Goal: Navigation & Orientation: Find specific page/section

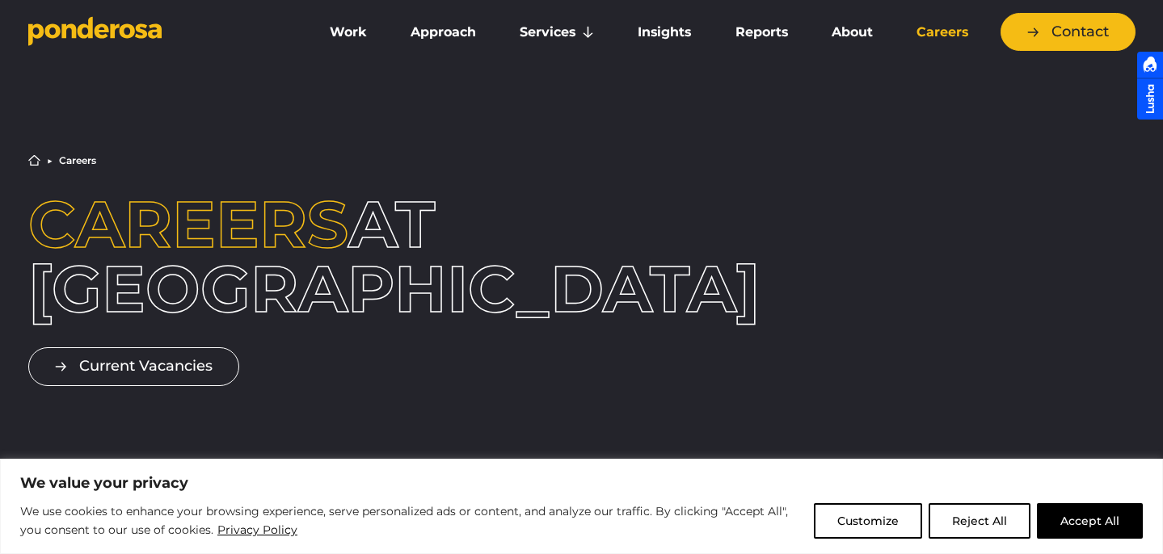
drag, startPoint x: 0, startPoint y: 0, endPoint x: 124, endPoint y: 17, distance: 125.6
click at [124, 17] on icon "Go to homepage" at bounding box center [94, 31] width 133 height 30
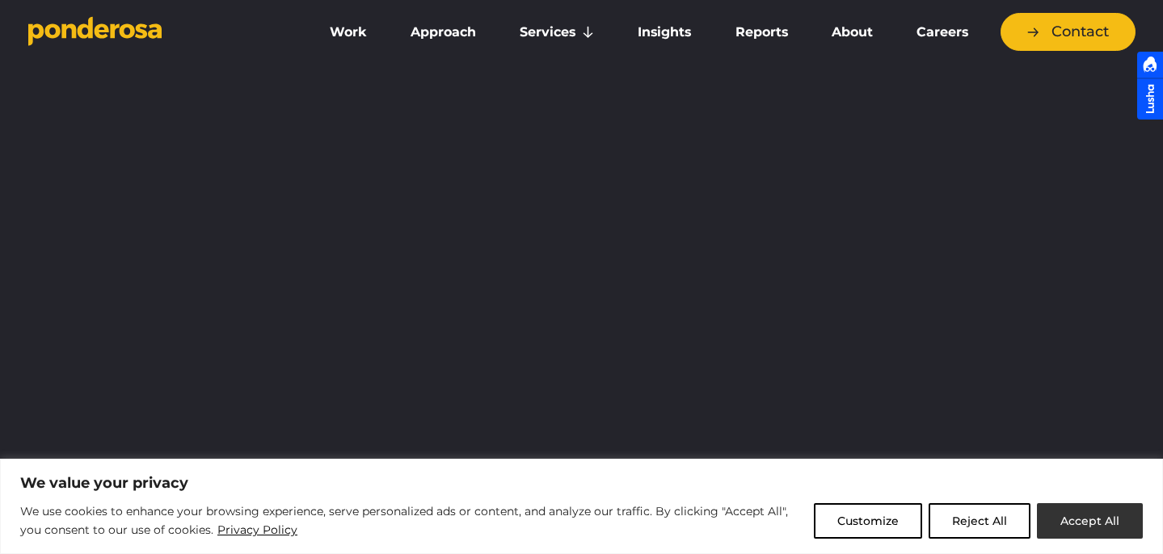
click at [1086, 521] on button "Accept All" at bounding box center [1090, 522] width 106 height 36
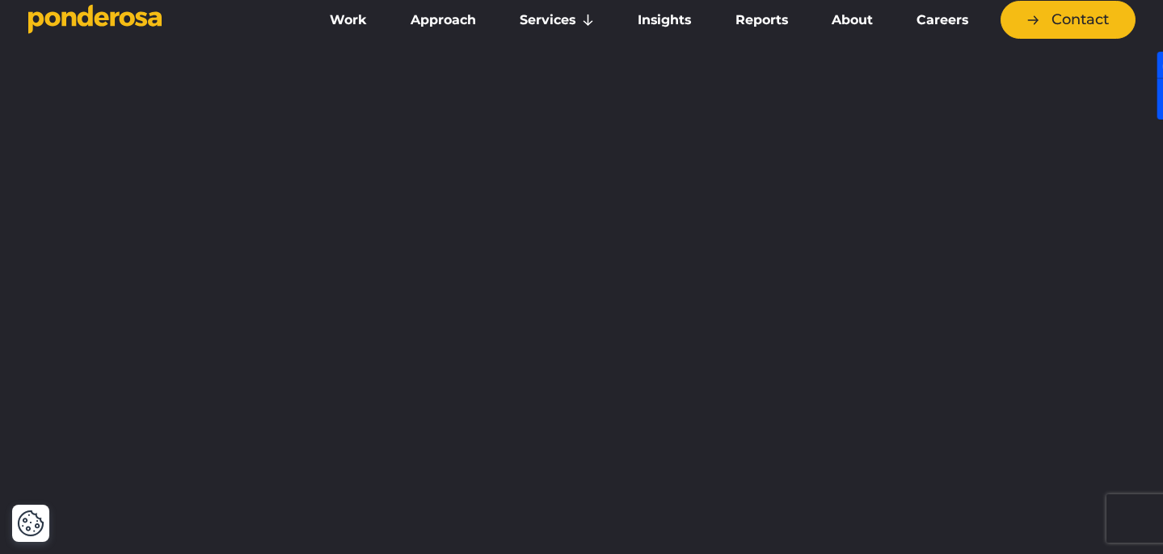
scroll to position [20, 0]
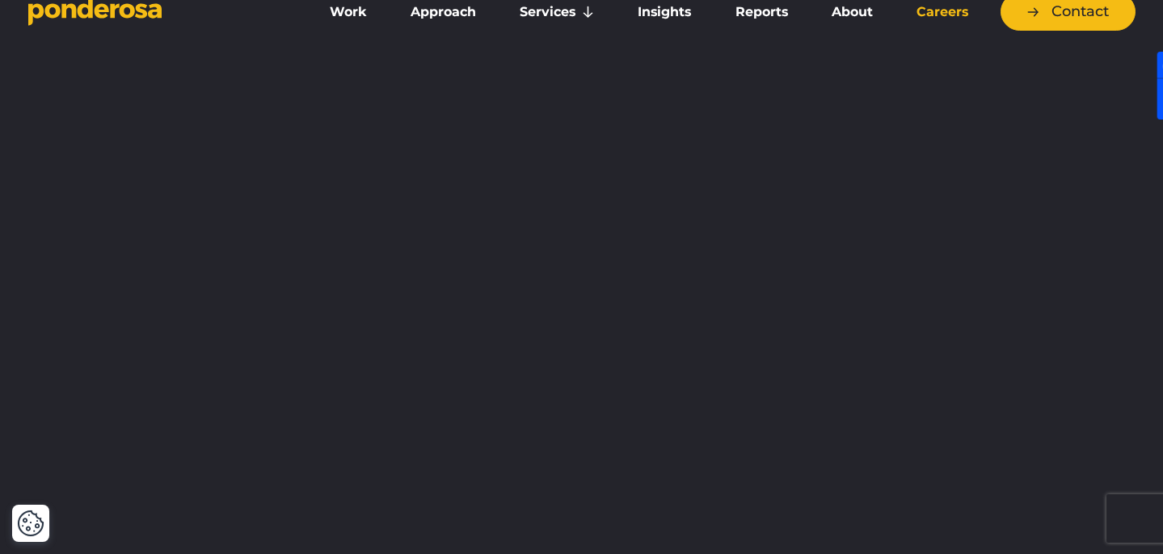
click at [923, 19] on link "Careers" at bounding box center [942, 12] width 89 height 34
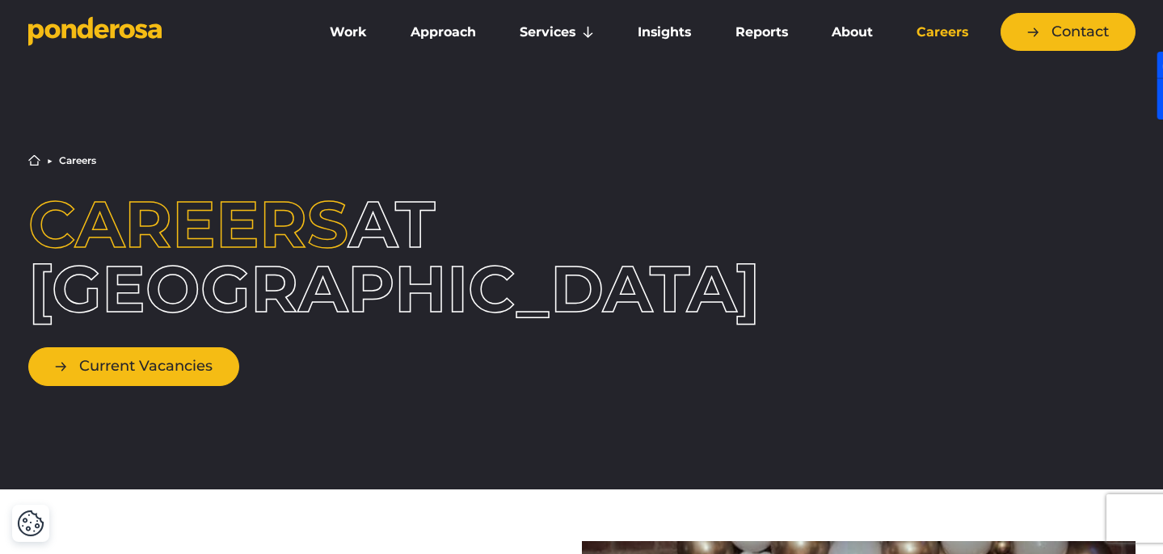
click at [183, 366] on link "Current Vacancies" at bounding box center [133, 367] width 211 height 38
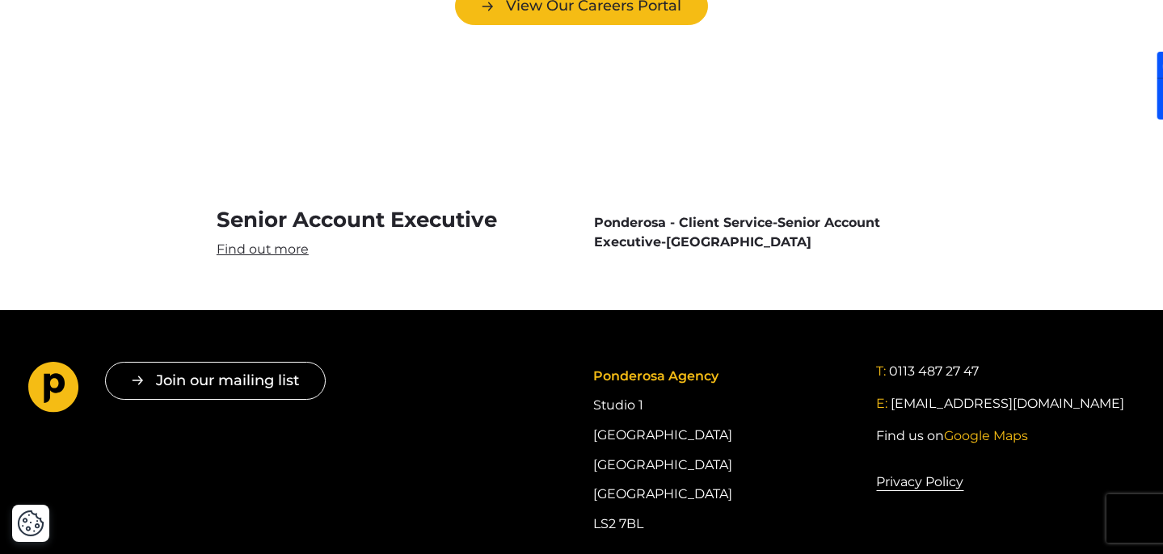
scroll to position [4805, 0]
